Goal: Information Seeking & Learning: Learn about a topic

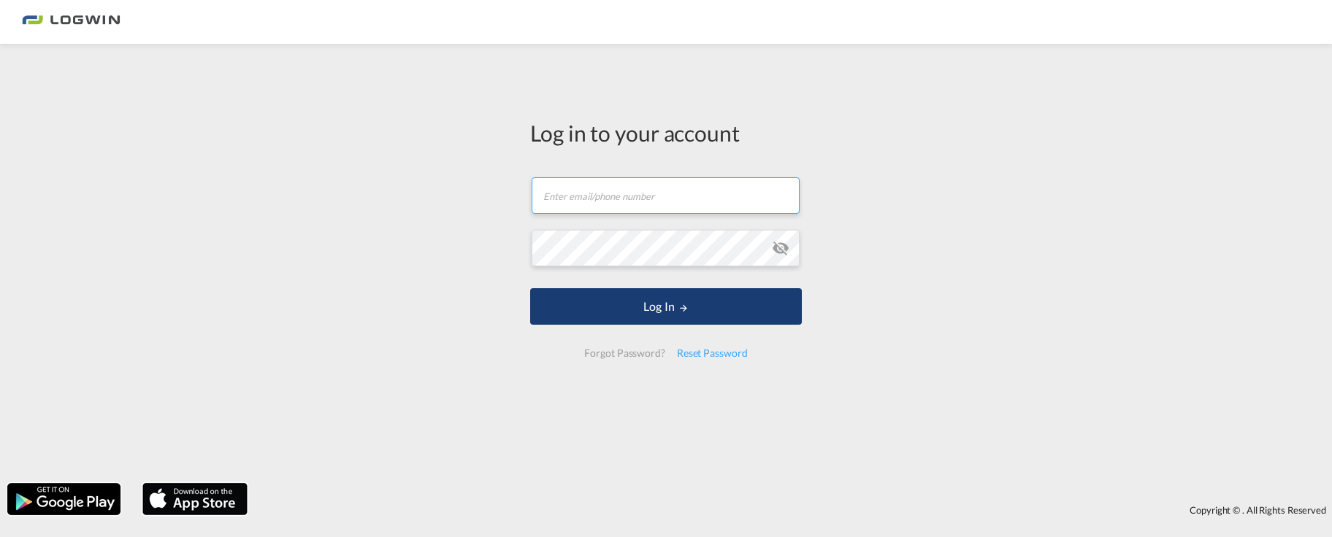
type input "[PERSON_NAME][EMAIL_ADDRESS][PERSON_NAME][DOMAIN_NAME]"
click at [575, 294] on button "Log In" at bounding box center [666, 306] width 272 height 37
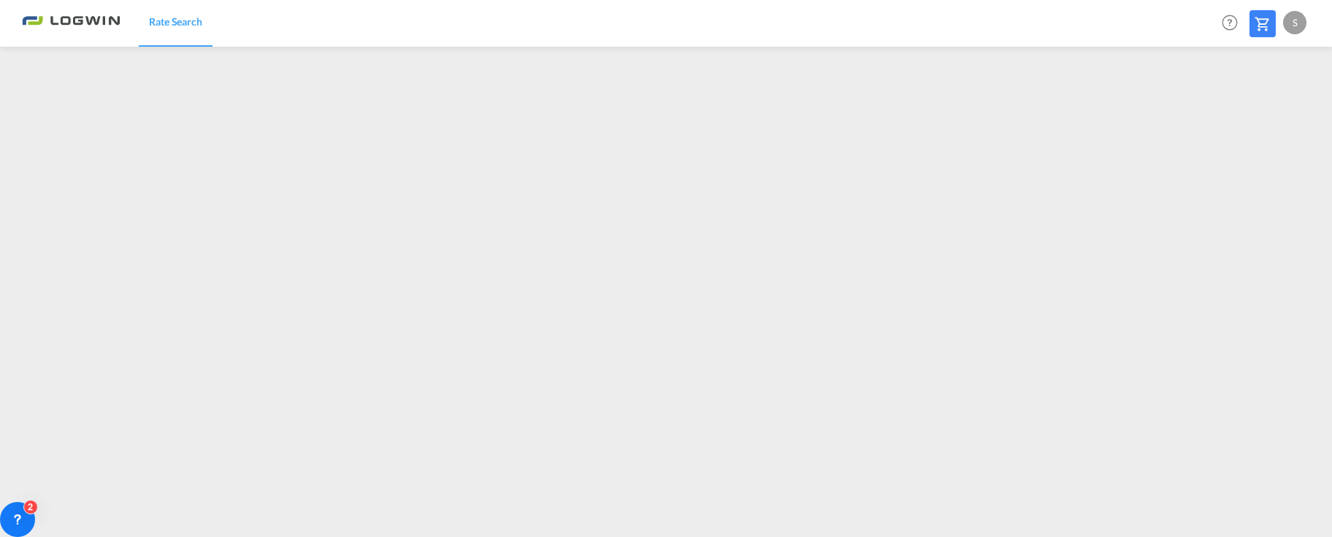
click at [1299, 19] on div "S" at bounding box center [1294, 22] width 23 height 23
click at [1263, 111] on button "Logout" at bounding box center [1277, 111] width 95 height 29
type input "[PERSON_NAME][EMAIL_ADDRESS][PERSON_NAME][DOMAIN_NAME]"
